Goal: Task Accomplishment & Management: Use online tool/utility

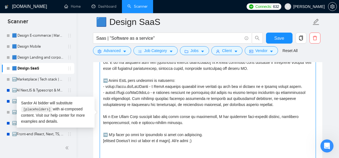
scroll to position [114, 0]
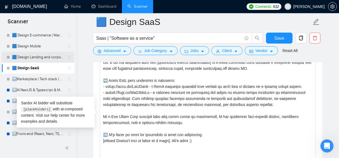
click at [43, 56] on link "🟦 Design Landing and corporate" at bounding box center [38, 57] width 52 height 11
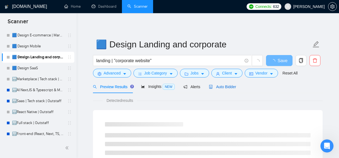
click at [222, 86] on span "Auto Bidder" at bounding box center [222, 86] width 27 height 4
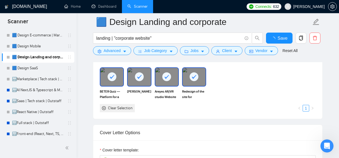
scroll to position [638, 0]
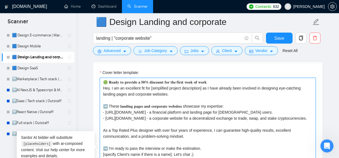
drag, startPoint x: 146, startPoint y: 136, endPoint x: 100, endPoint y: 125, distance: 47.5
click at [100, 125] on textarea "Cover letter template:" at bounding box center [208, 139] width 216 height 123
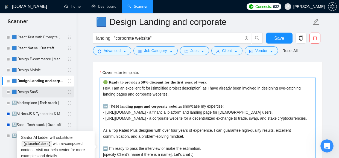
scroll to position [90, 0]
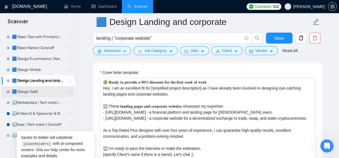
click at [34, 69] on link "🟦 Design Mobile" at bounding box center [38, 69] width 52 height 11
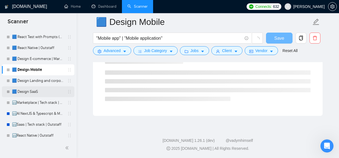
scroll to position [42, 0]
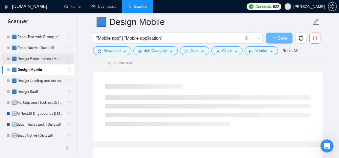
click at [41, 60] on link "🟦 Design E-commerce | Marketplace" at bounding box center [38, 58] width 52 height 11
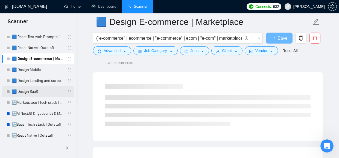
click at [41, 90] on link "🟦 Design SaaS" at bounding box center [38, 91] width 52 height 11
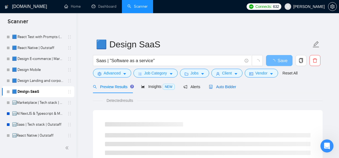
click at [231, 87] on span "Auto Bidder" at bounding box center [222, 86] width 27 height 4
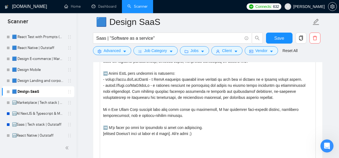
scroll to position [673, 0]
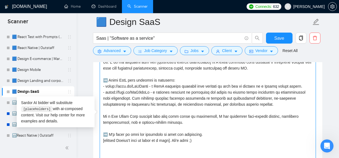
drag, startPoint x: 312, startPoint y: 89, endPoint x: 101, endPoint y: 89, distance: 211.5
click at [101, 89] on textarea "Cover letter template:" at bounding box center [208, 113] width 216 height 123
